Goal: Task Accomplishment & Management: Manage account settings

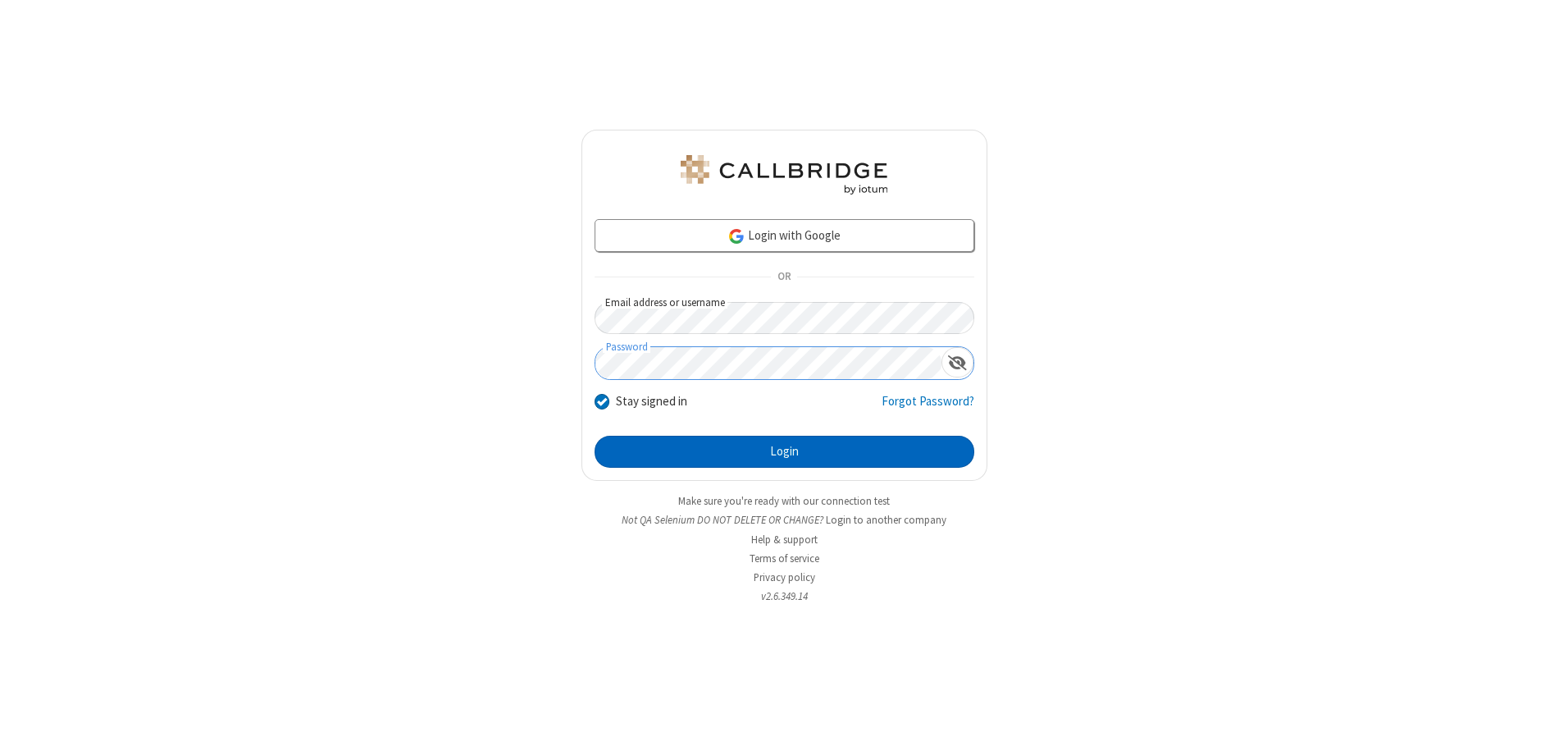
click at [784, 451] on button "Login" at bounding box center [784, 451] width 380 height 32
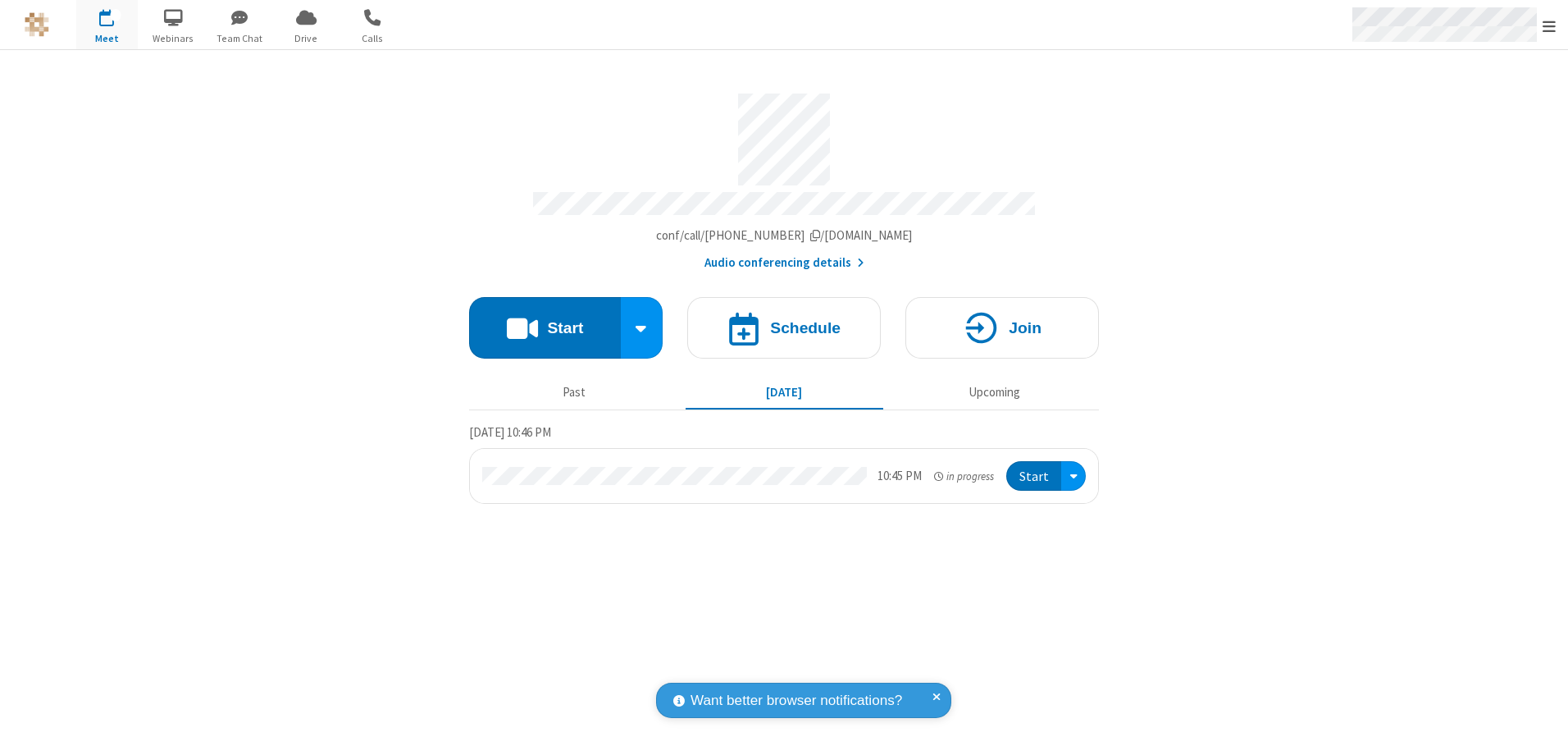
click at [1550, 25] on span "Open menu" at bounding box center [1549, 26] width 13 height 17
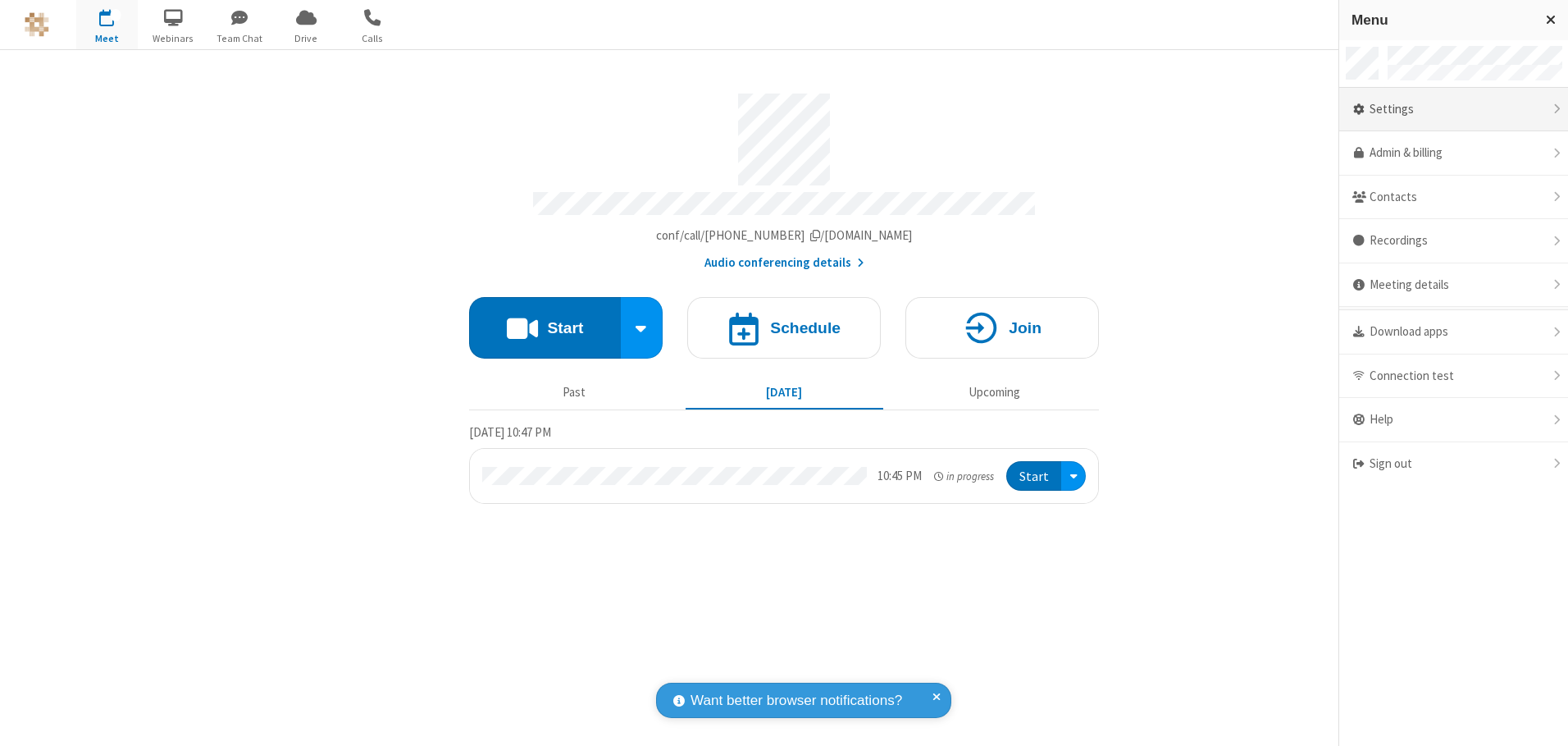
click at [1453, 109] on div "Settings" at bounding box center [1453, 110] width 229 height 44
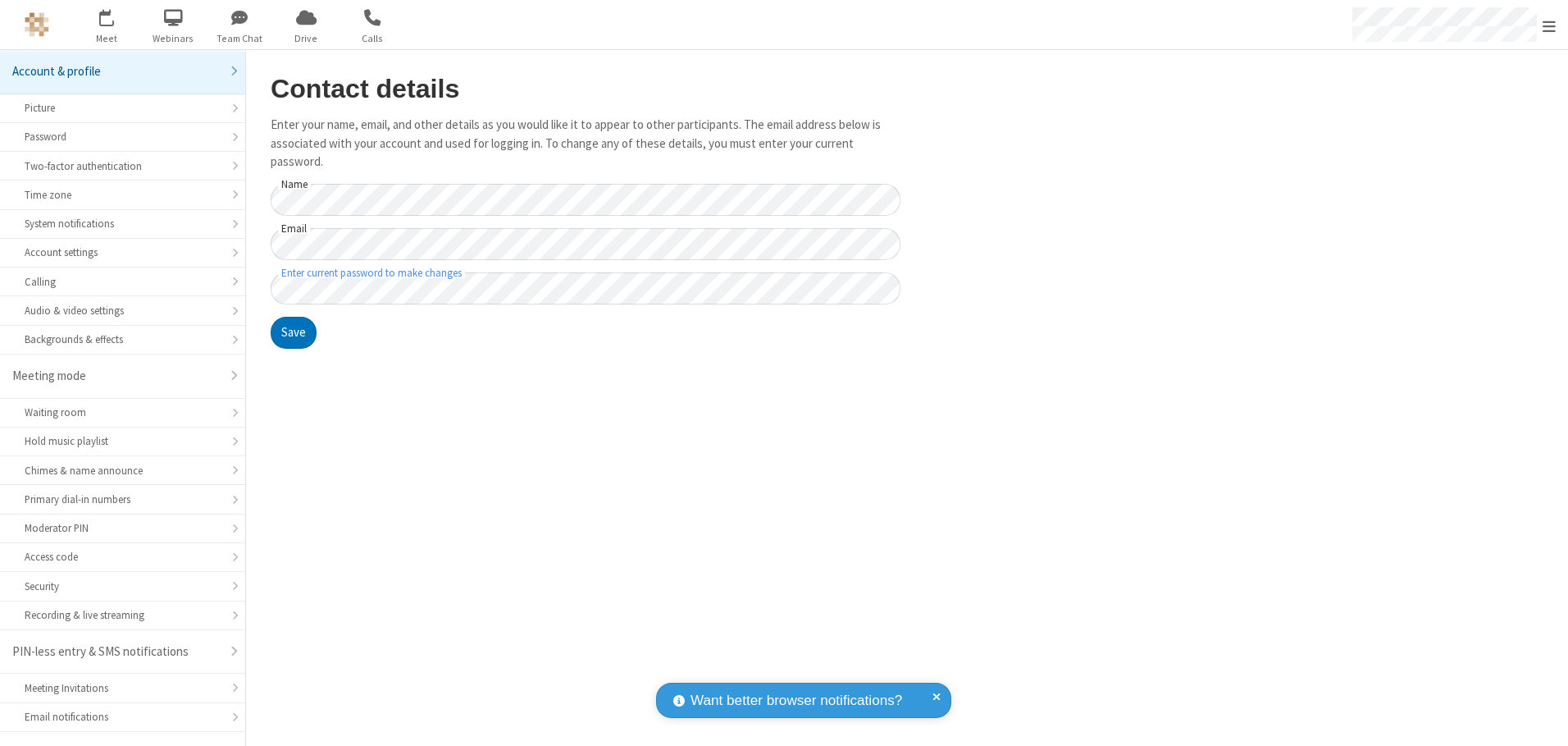
scroll to position [29, 0]
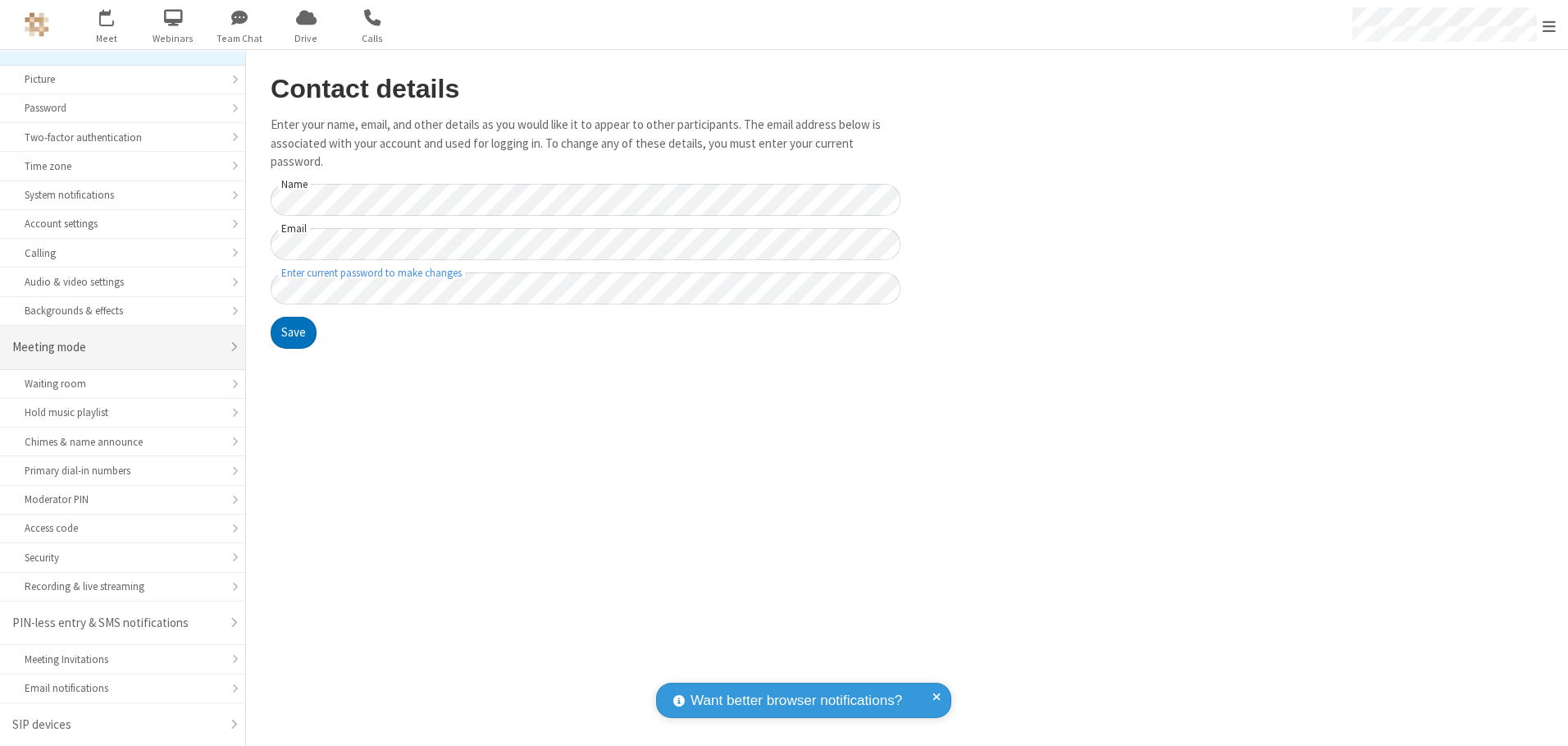
click at [117, 347] on div "Meeting mode" at bounding box center [116, 347] width 208 height 18
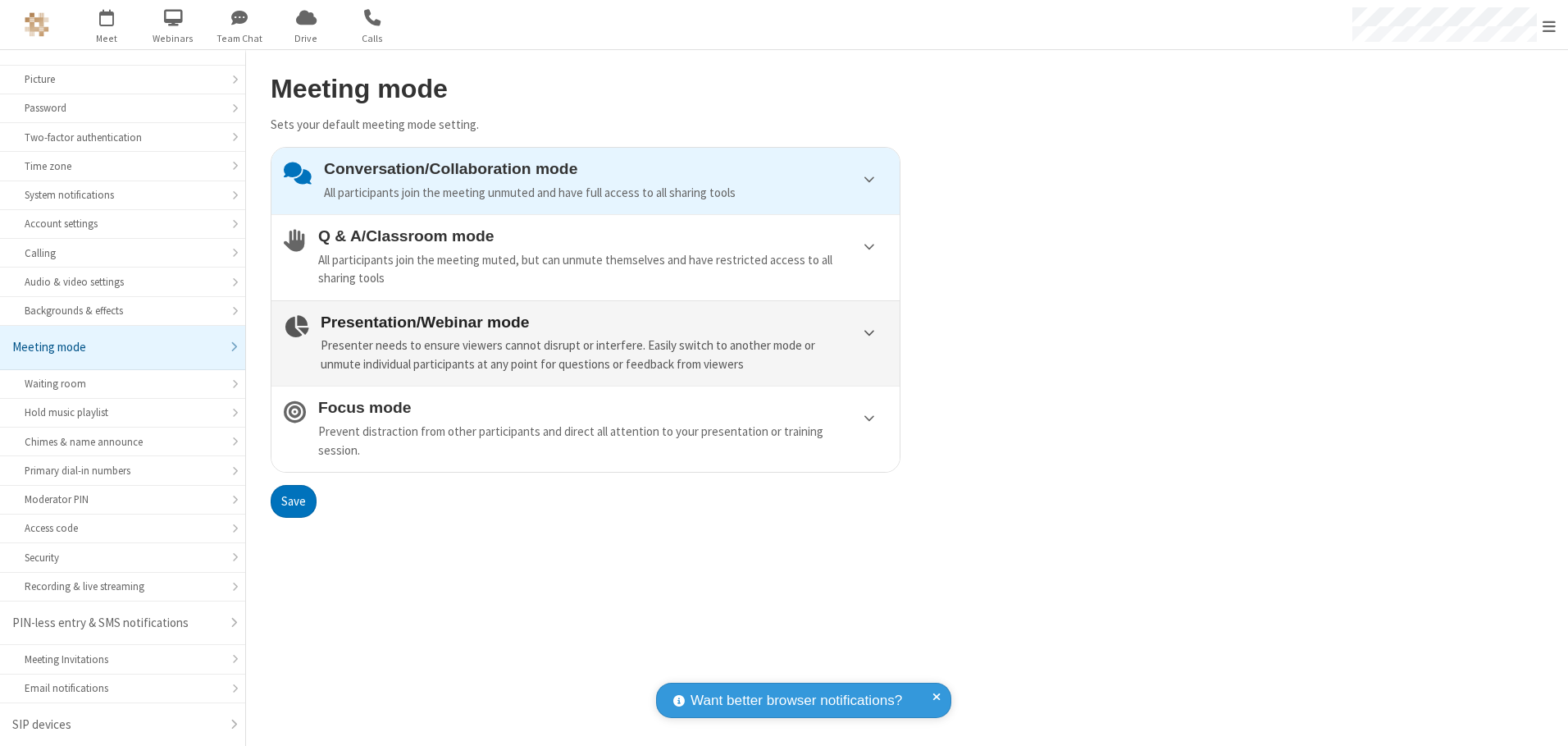
click at [585, 343] on div "Presenter needs to ensure viewers cannot disrupt or interfere. Easily switch to…" at bounding box center [604, 355] width 567 height 37
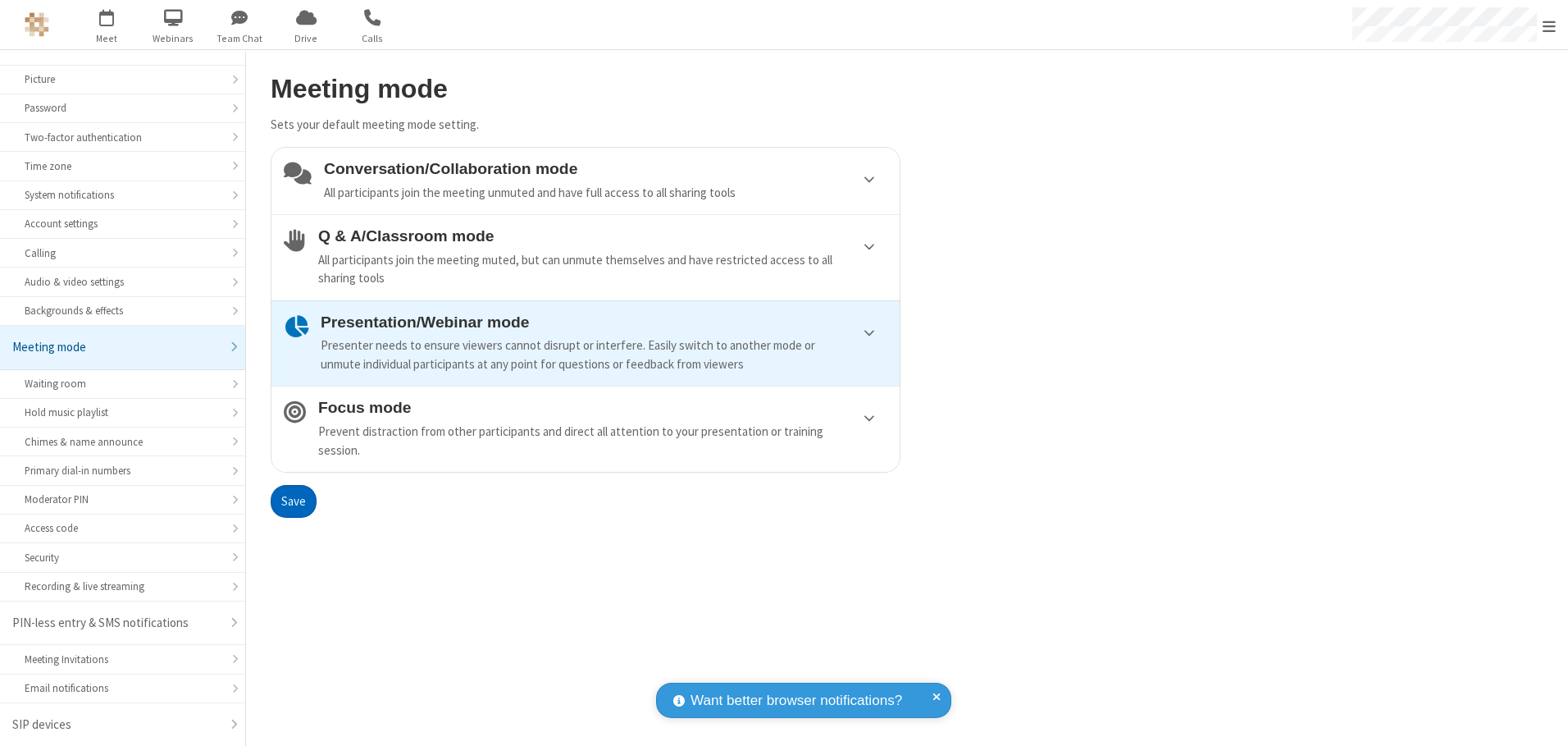
click at [293, 500] on button "Save" at bounding box center [293, 500] width 46 height 32
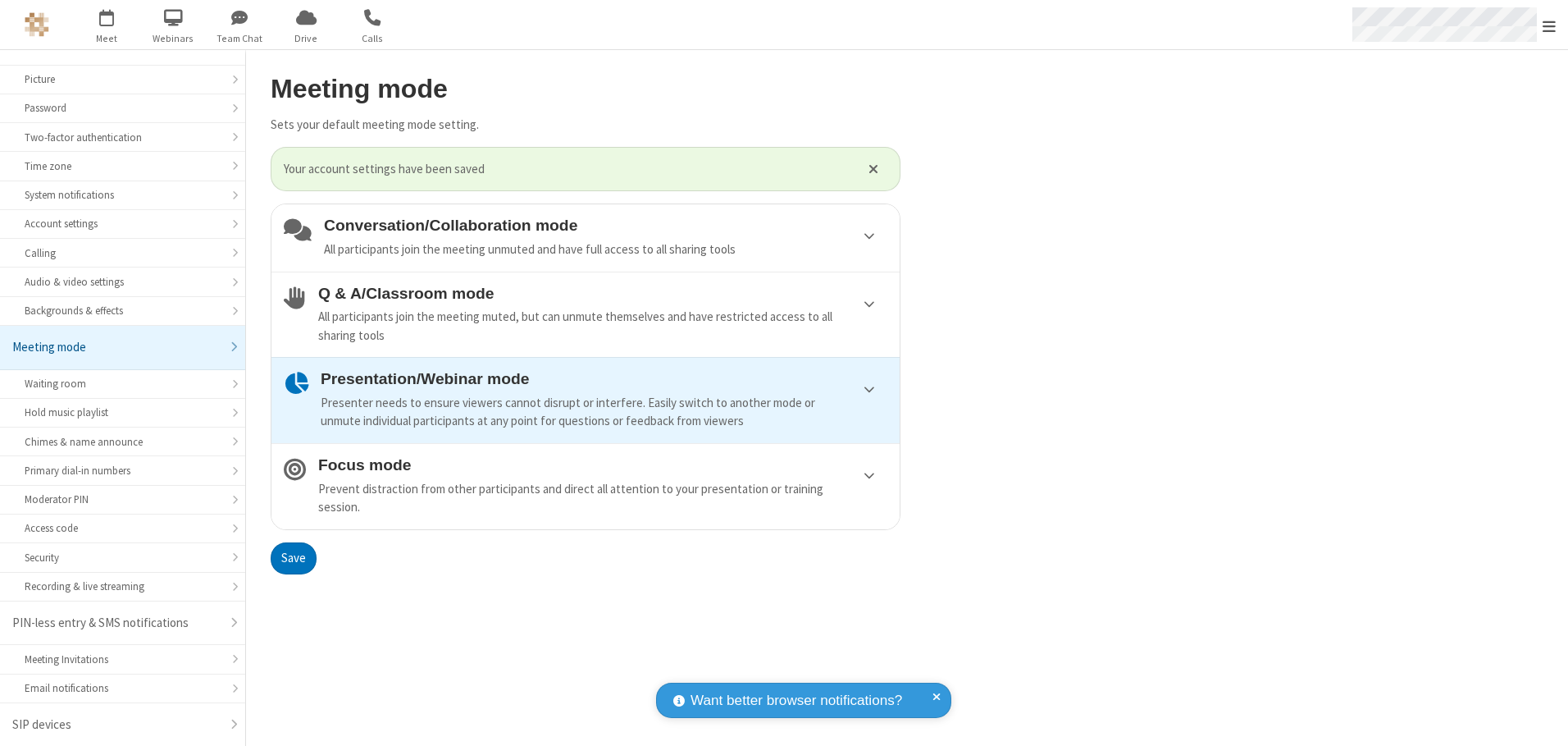
click at [1550, 25] on span "Open menu" at bounding box center [1549, 26] width 13 height 17
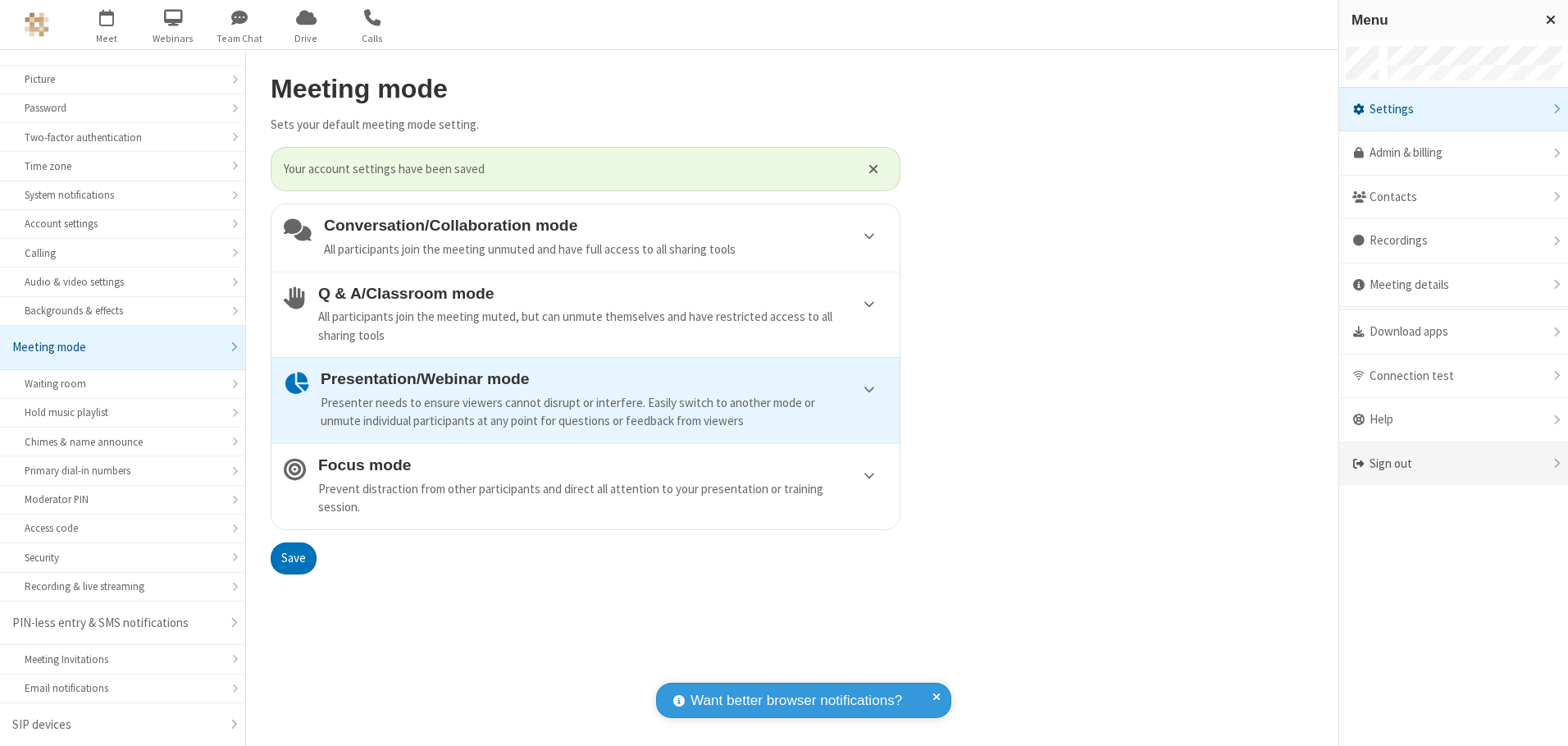
click at [1453, 463] on div "Sign out" at bounding box center [1453, 464] width 229 height 44
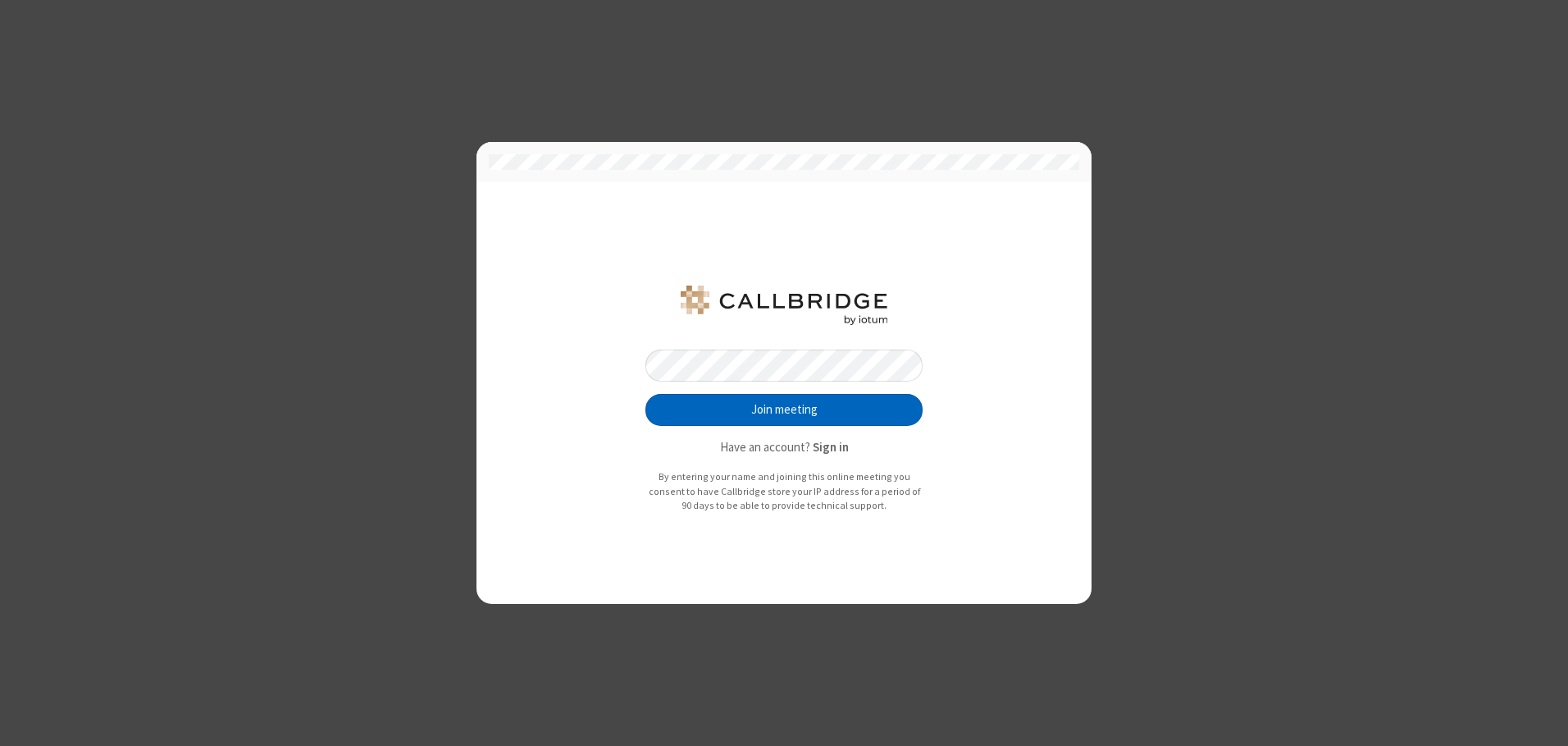
click at [784, 409] on button "Join meeting" at bounding box center [784, 410] width 277 height 32
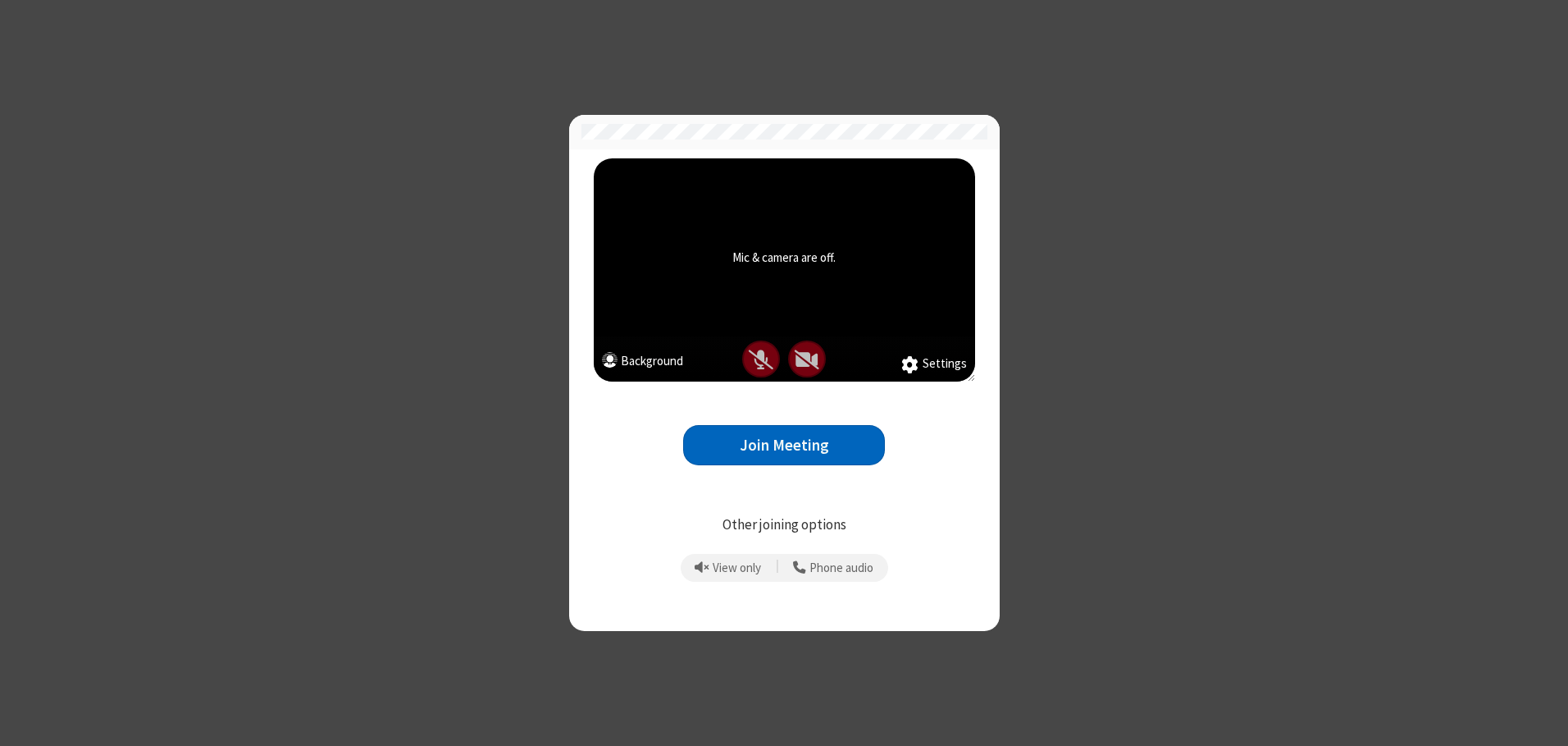
click at [784, 445] on button "Join Meeting" at bounding box center [784, 445] width 202 height 40
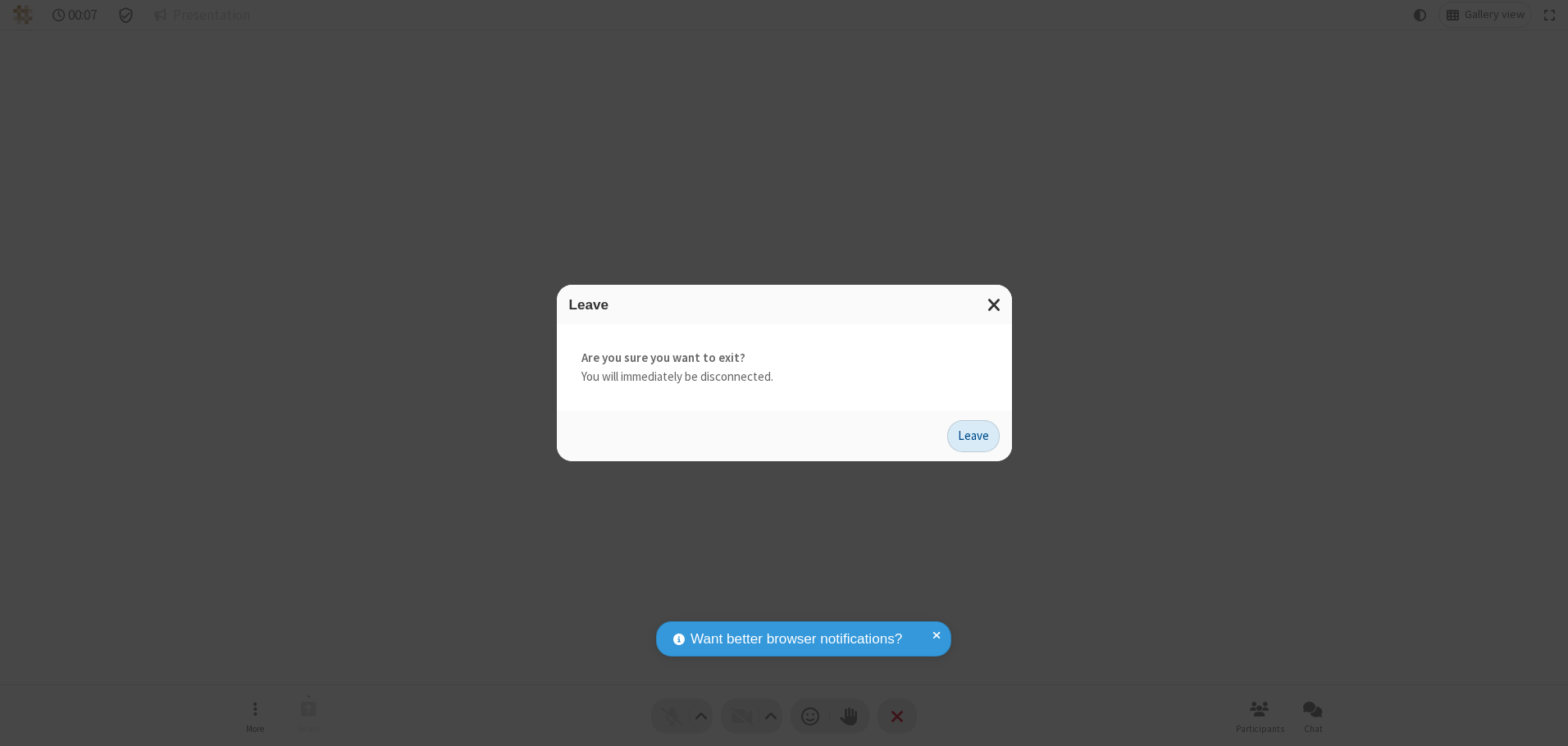
click at [974, 435] on button "Leave" at bounding box center [974, 436] width 53 height 32
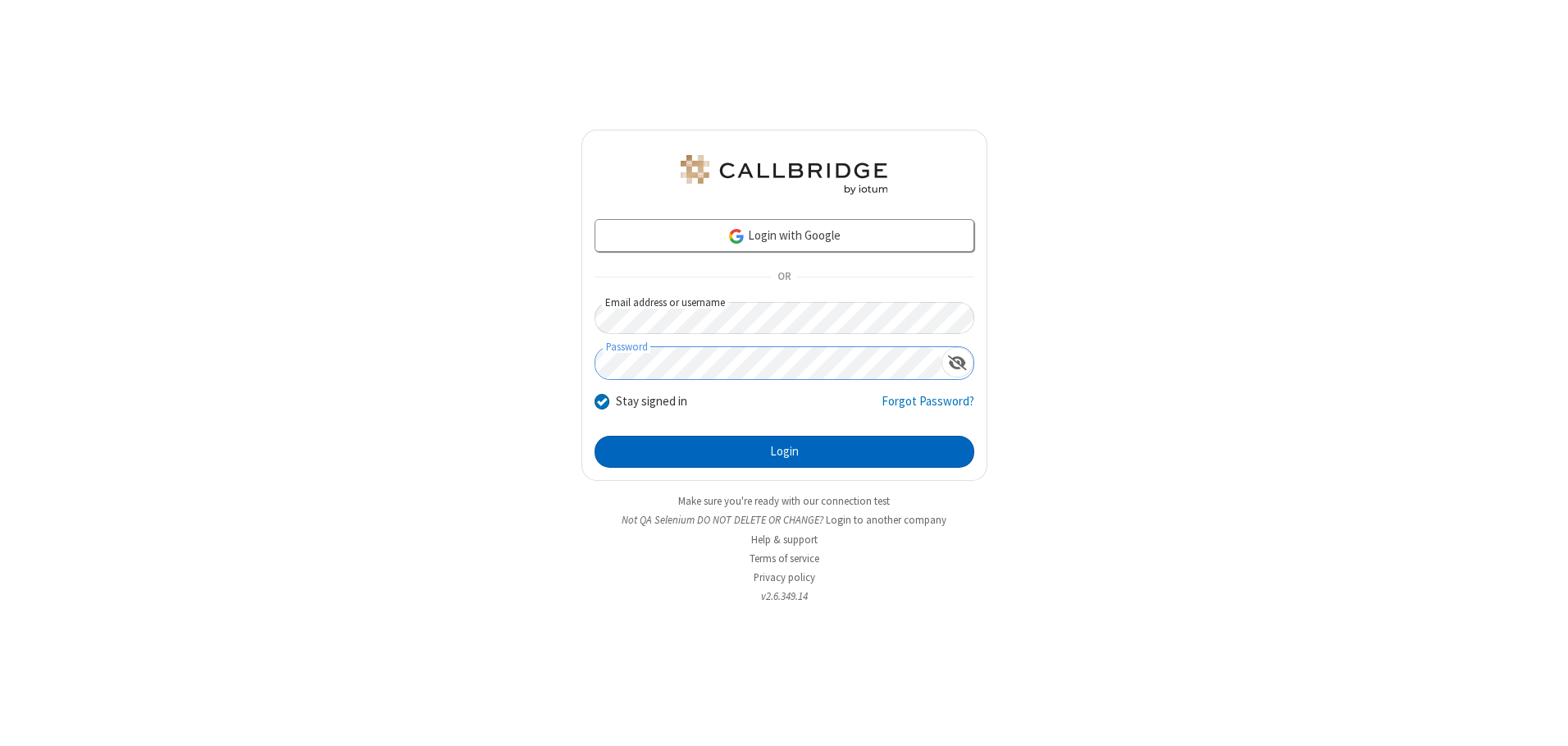
click at [784, 451] on button "Login" at bounding box center [784, 451] width 380 height 32
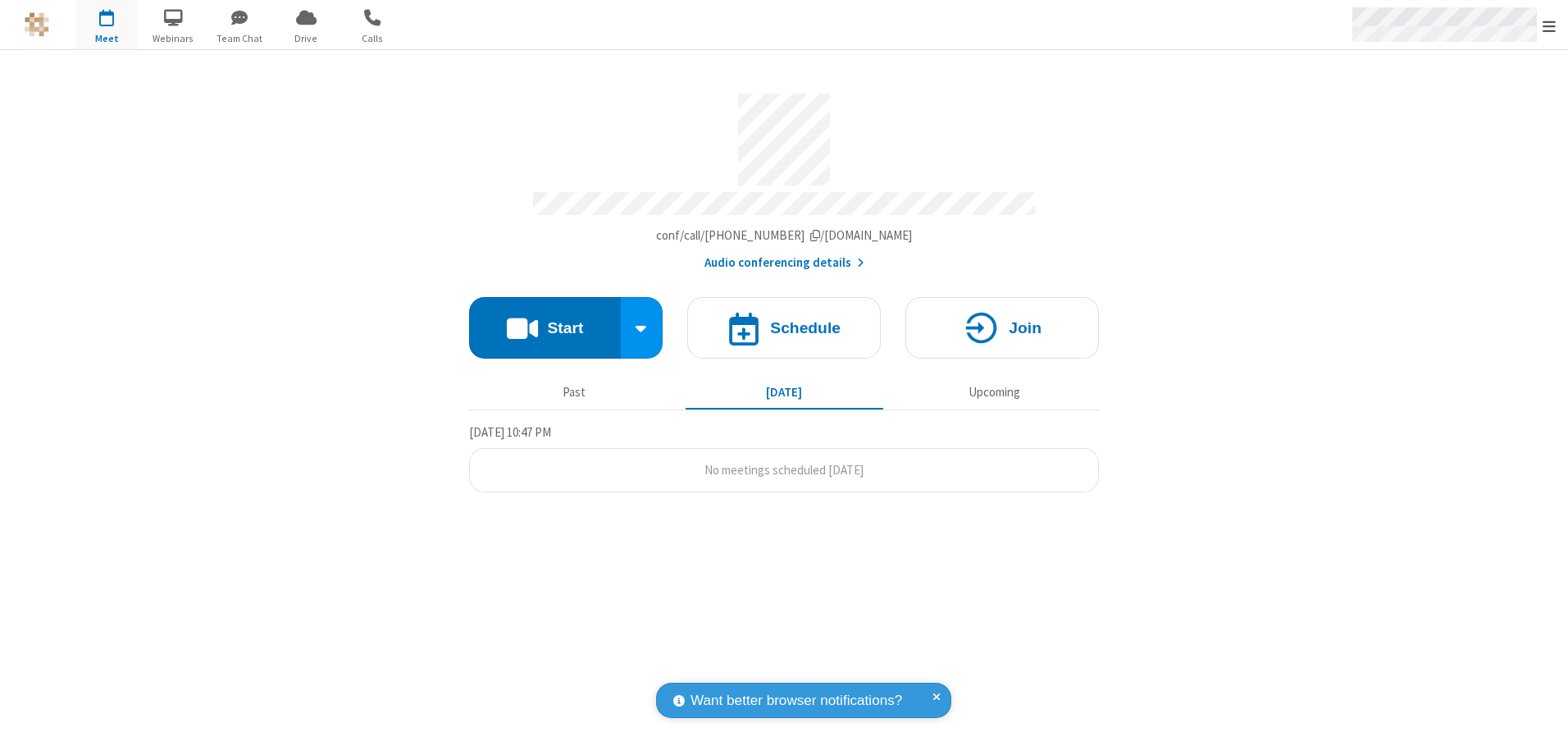
click at [1550, 25] on span "Open menu" at bounding box center [1549, 26] width 13 height 17
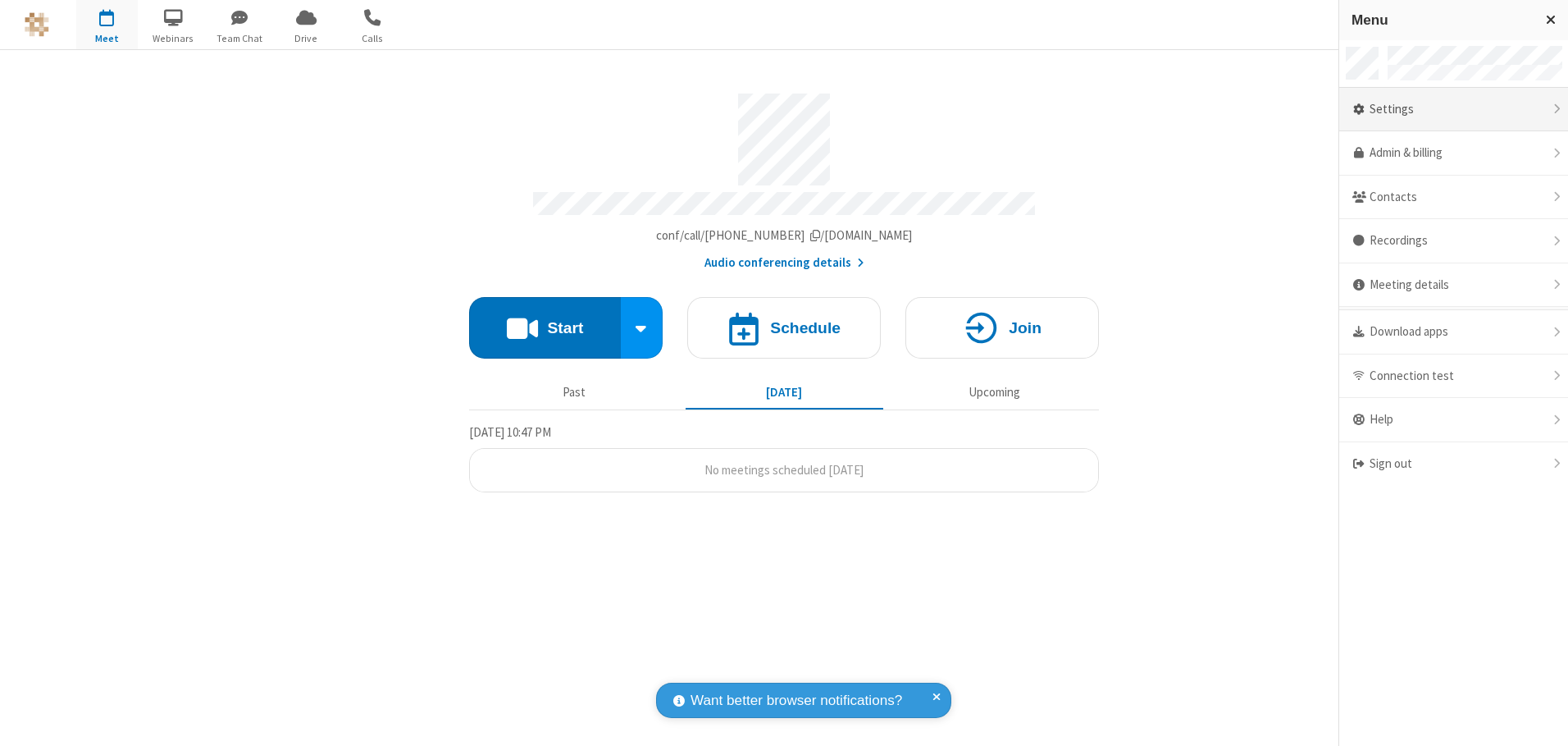
click at [1453, 109] on div "Settings" at bounding box center [1453, 110] width 229 height 44
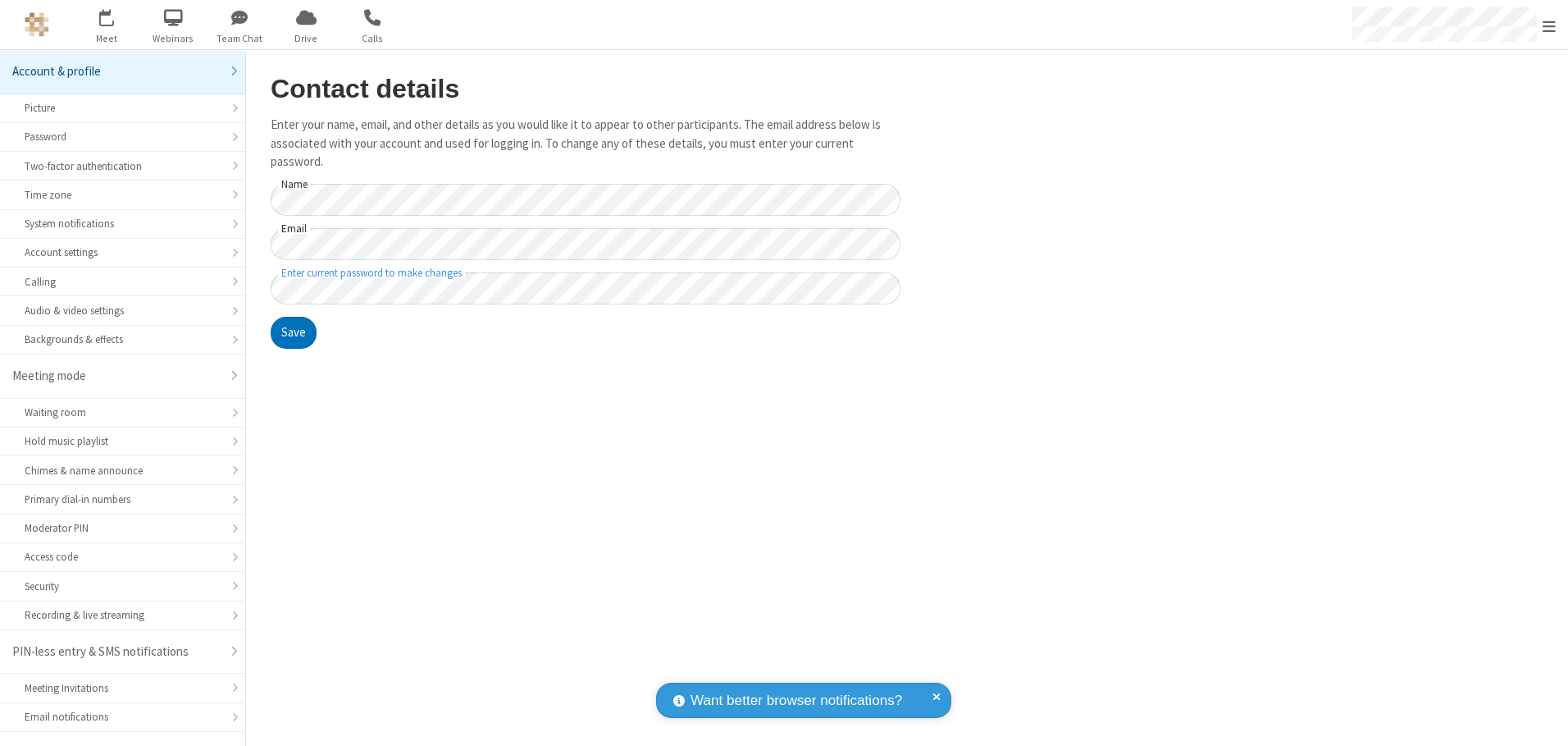
scroll to position [29, 0]
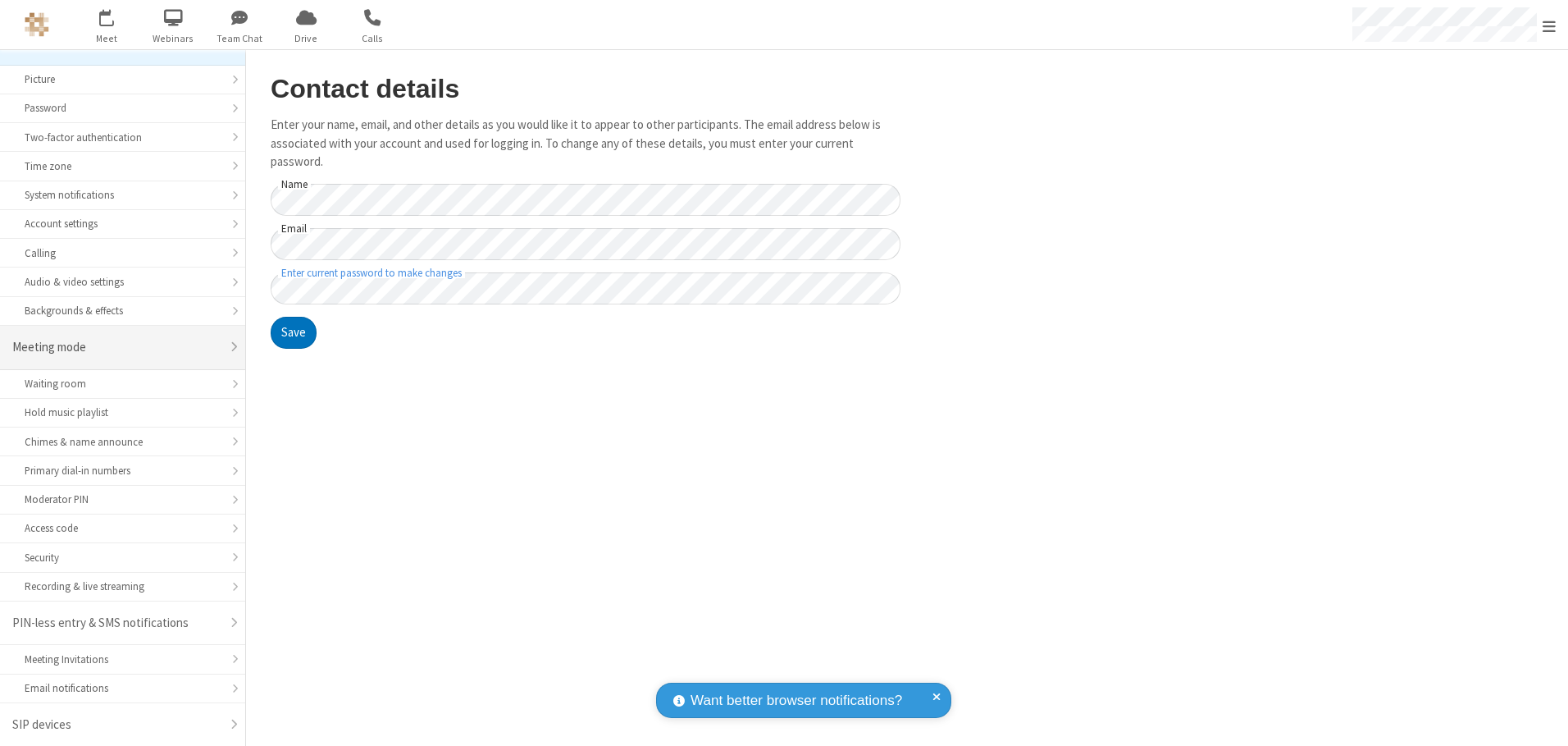
click at [117, 347] on div "Meeting mode" at bounding box center [116, 347] width 208 height 18
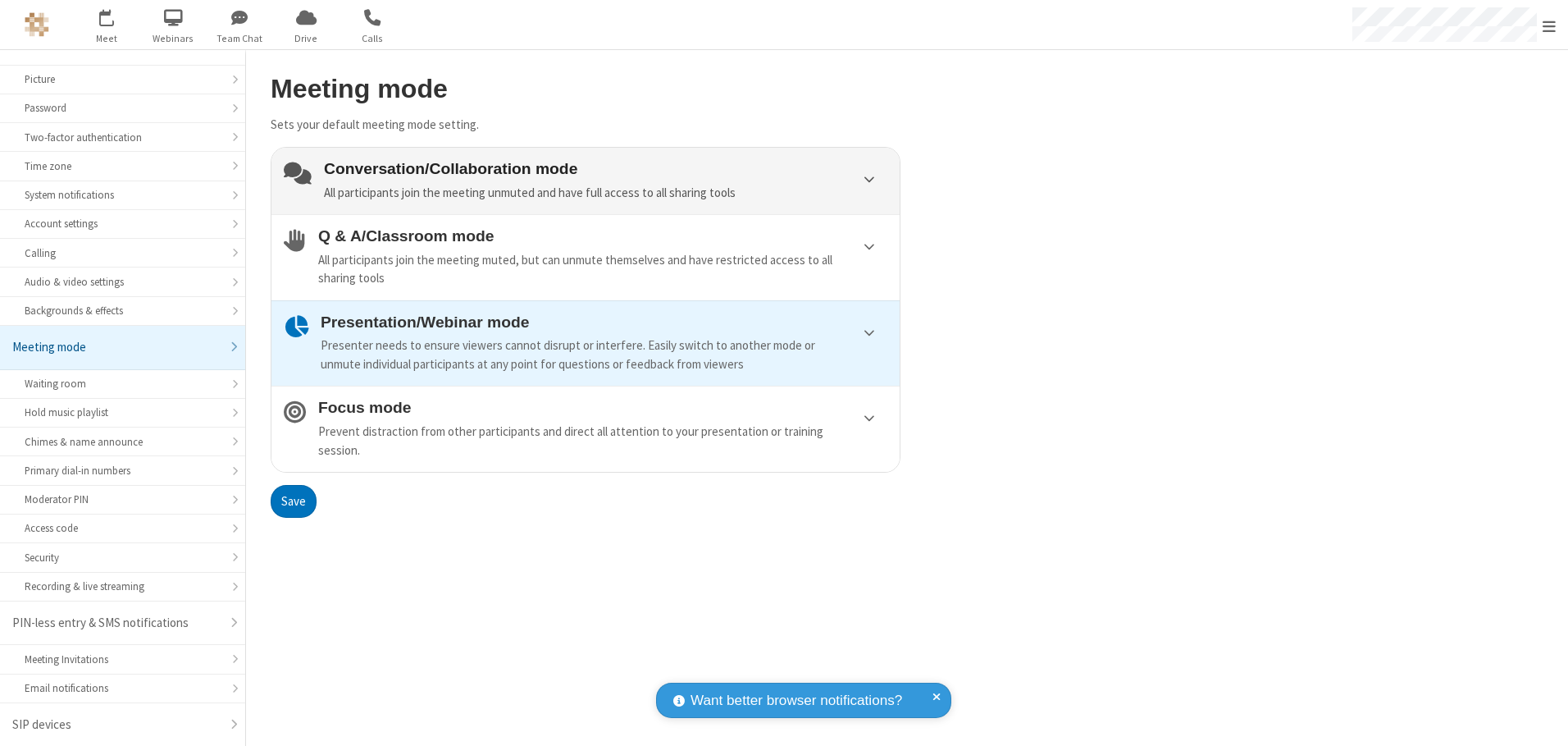
click at [585, 181] on div "Conversation/Collaboration mode All participants join the meeting unmuted and h…" at bounding box center [605, 181] width 563 height 42
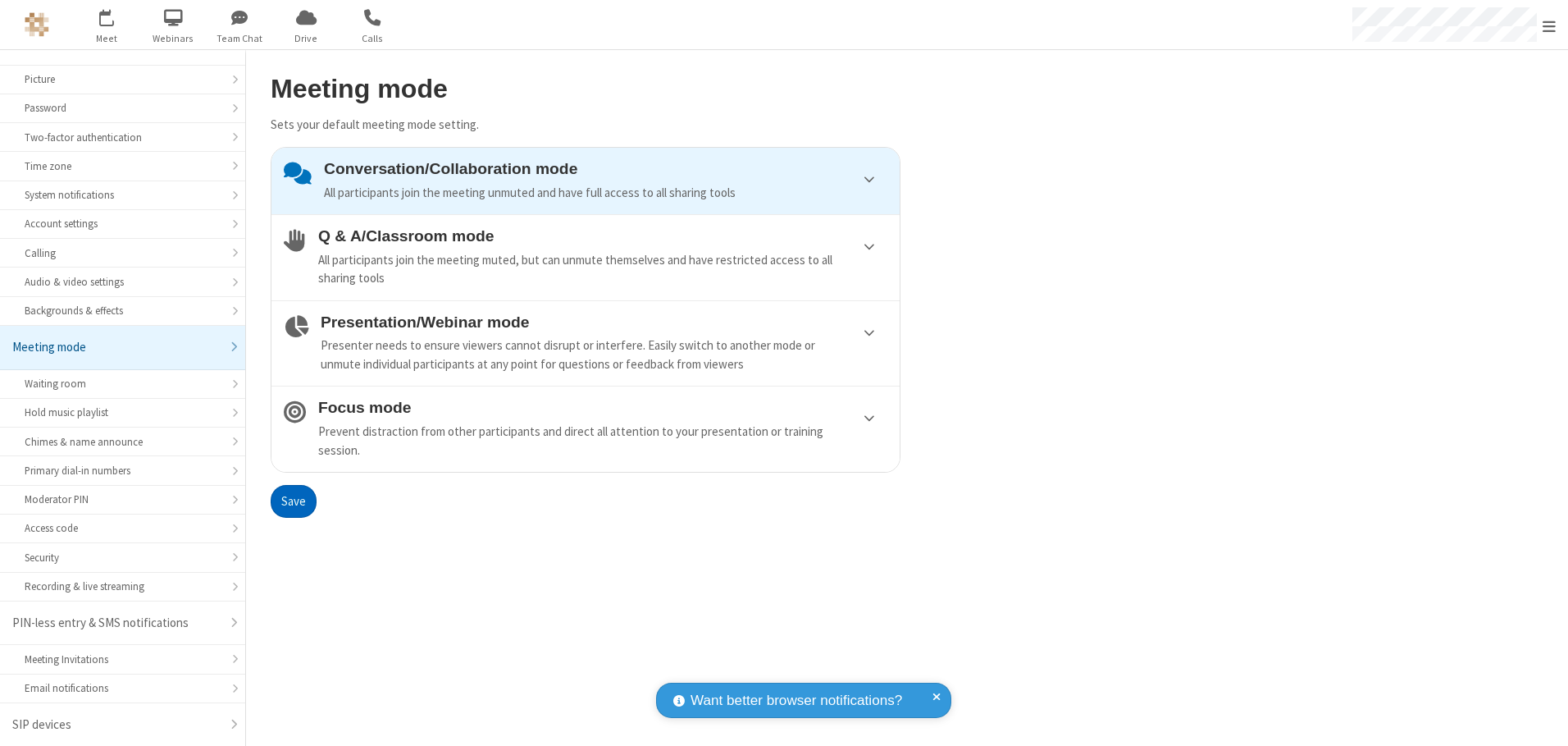
click at [293, 500] on button "Save" at bounding box center [293, 500] width 46 height 32
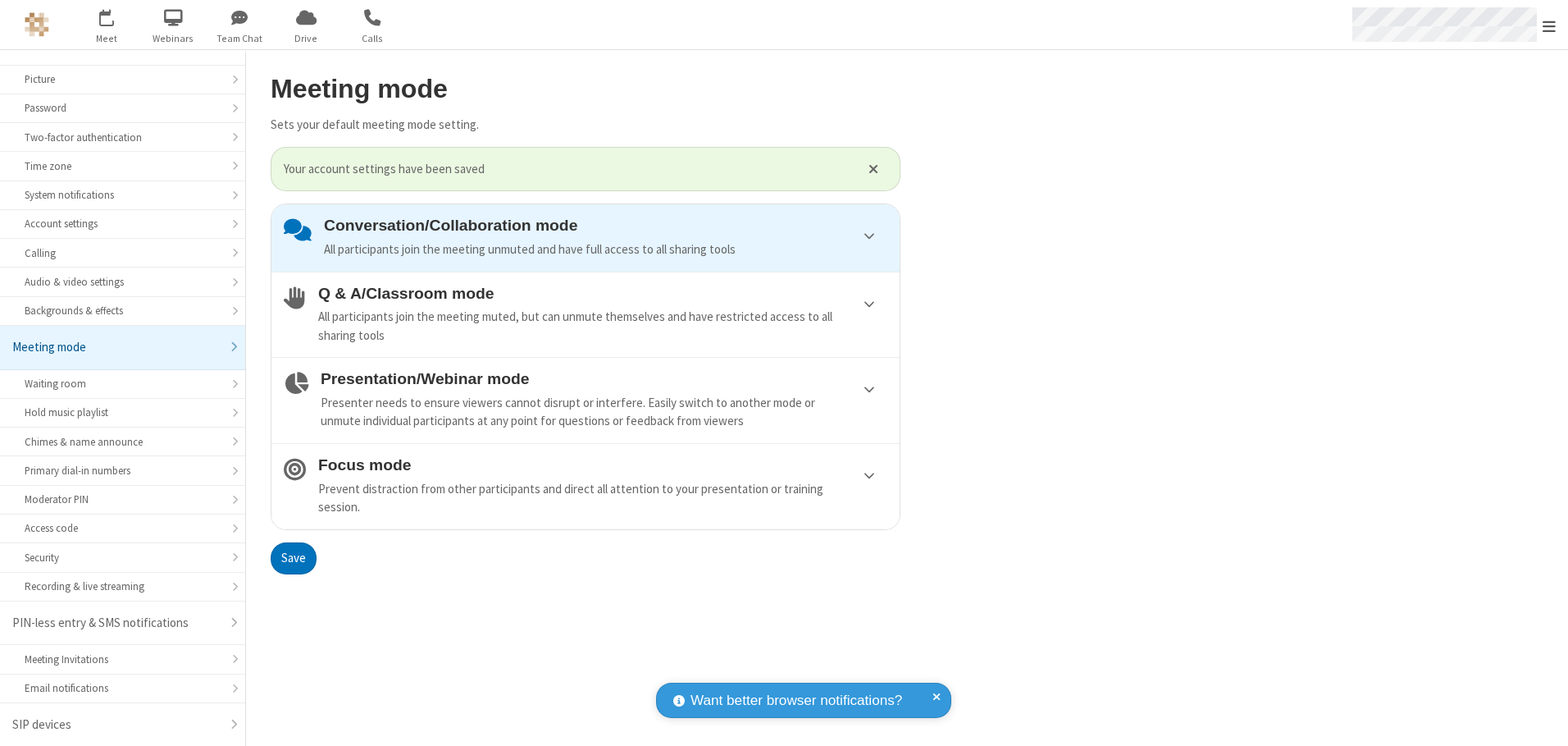
click at [1550, 25] on span "Open menu" at bounding box center [1549, 26] width 13 height 17
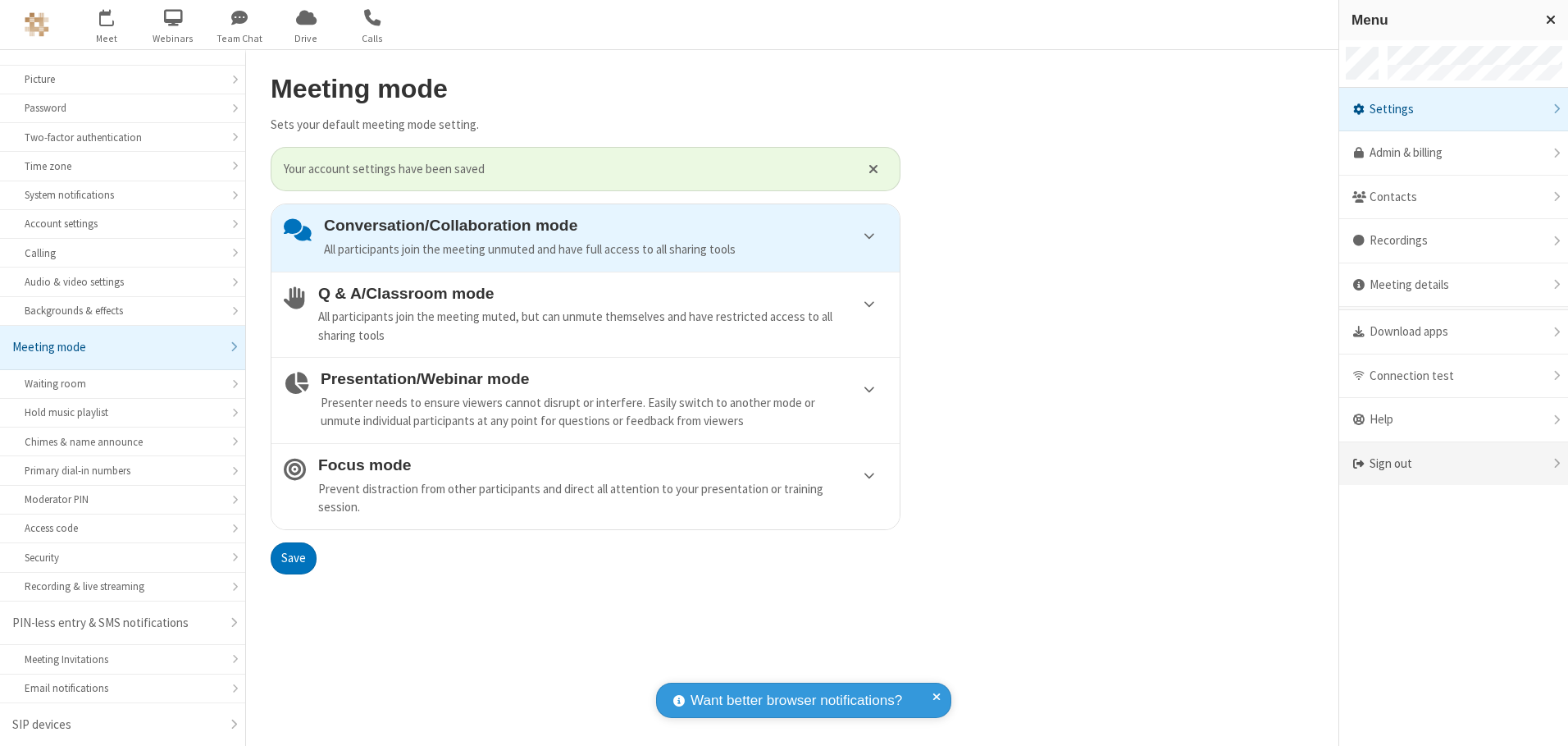
click at [1453, 463] on div "Sign out" at bounding box center [1453, 464] width 229 height 44
